Goal: Task Accomplishment & Management: Complete application form

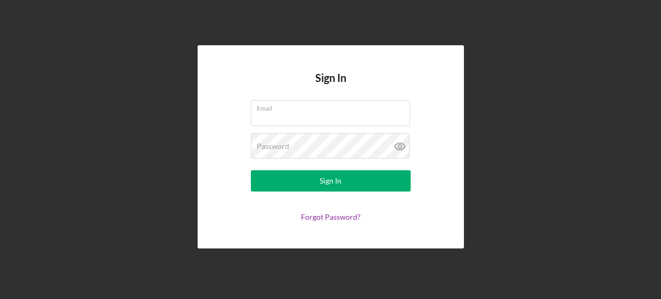
type input "[EMAIL_ADDRESS][DOMAIN_NAME]"
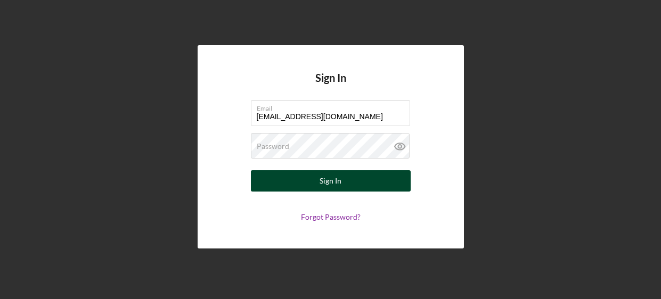
click at [276, 177] on button "Sign In" at bounding box center [331, 180] width 160 height 21
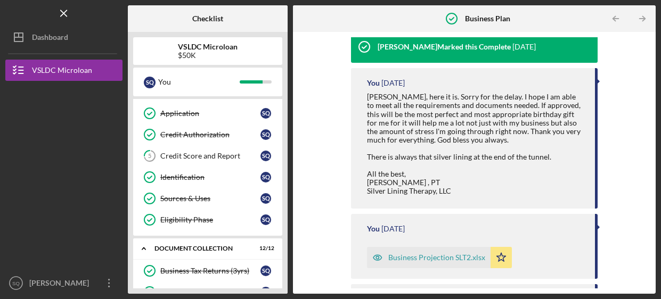
scroll to position [59, 0]
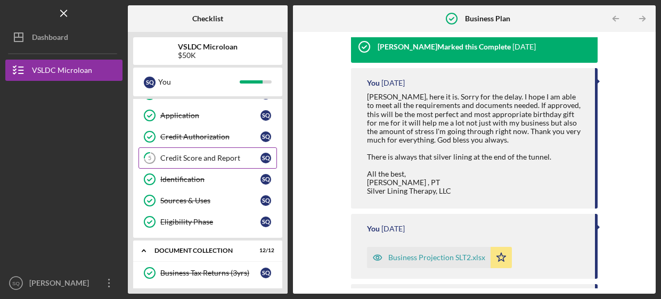
click at [176, 159] on div "Credit Score and Report" at bounding box center [210, 158] width 100 height 9
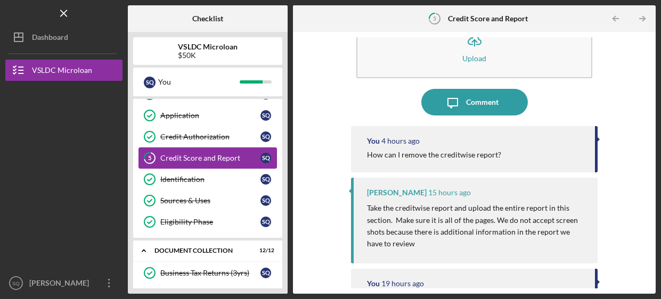
scroll to position [39, 0]
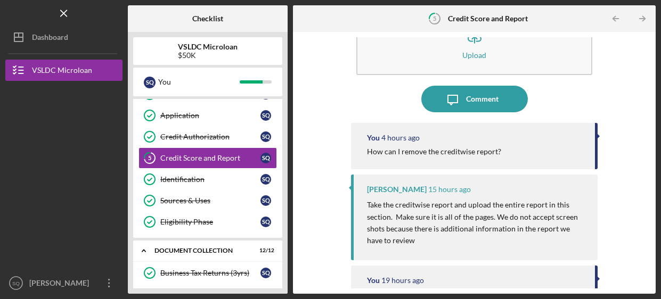
click at [641, 191] on div "Icon/Upload Upload Icon/Message Comment You 4 hours ago How can I remove the cr…" at bounding box center [474, 162] width 352 height 251
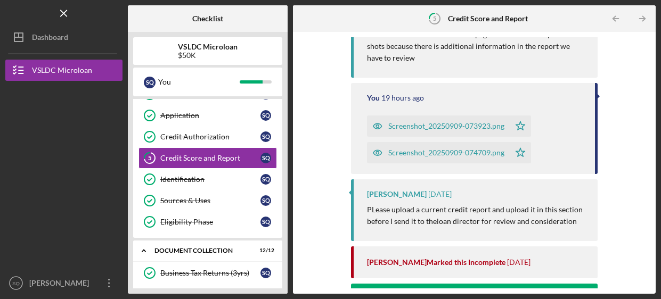
scroll to position [233, 0]
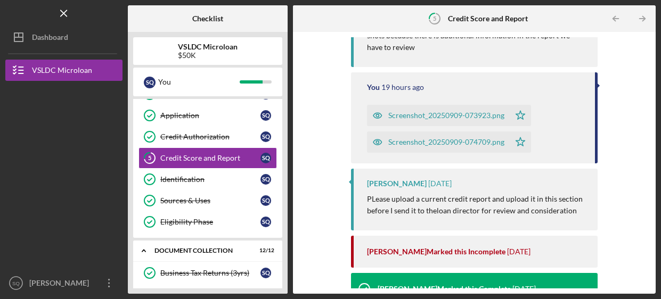
click at [638, 201] on div "Icon/Upload Upload Icon/Message Comment You 4 hours ago How can I remove the cr…" at bounding box center [474, 162] width 352 height 251
click at [513, 150] on icon "Icon/Star" at bounding box center [520, 142] width 21 height 21
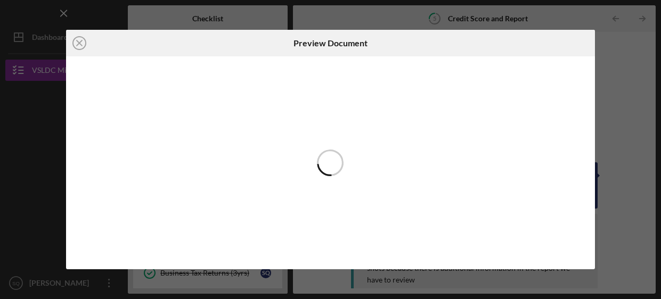
scroll to position [211, 0]
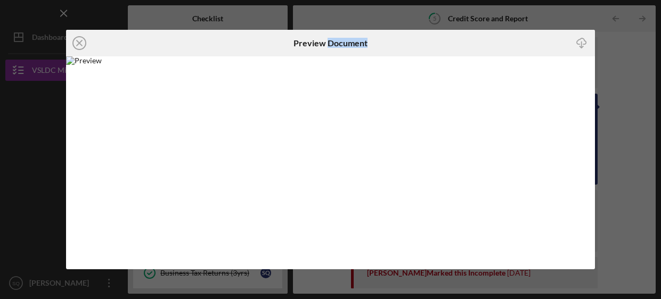
click at [55, 185] on div "Icon/Close Preview Document Icon/Download" at bounding box center [330, 149] width 661 height 299
